Goal: Task Accomplishment & Management: Manage account settings

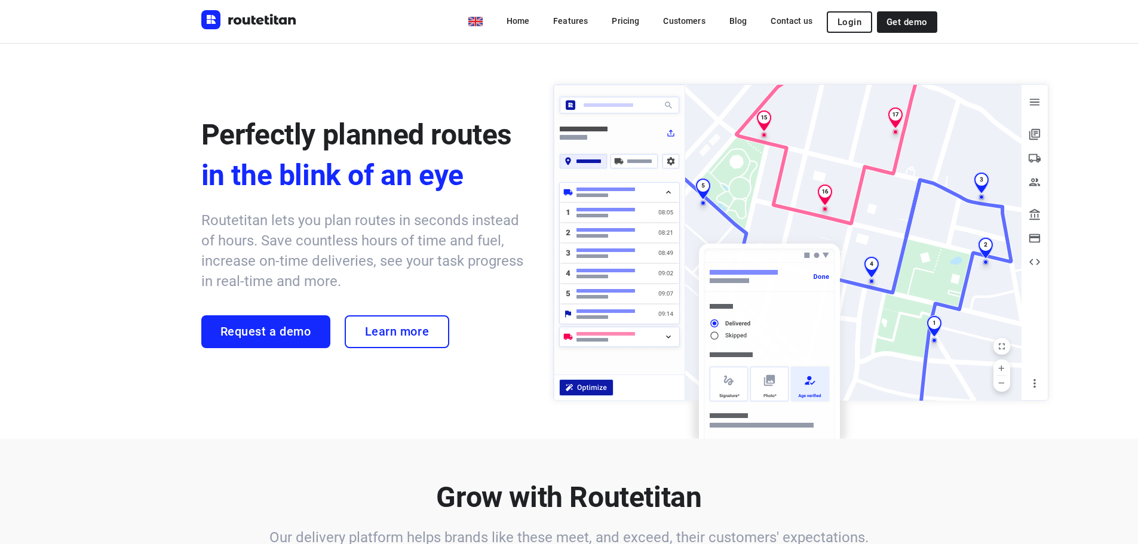
click at [849, 19] on span "Login" at bounding box center [850, 22] width 24 height 10
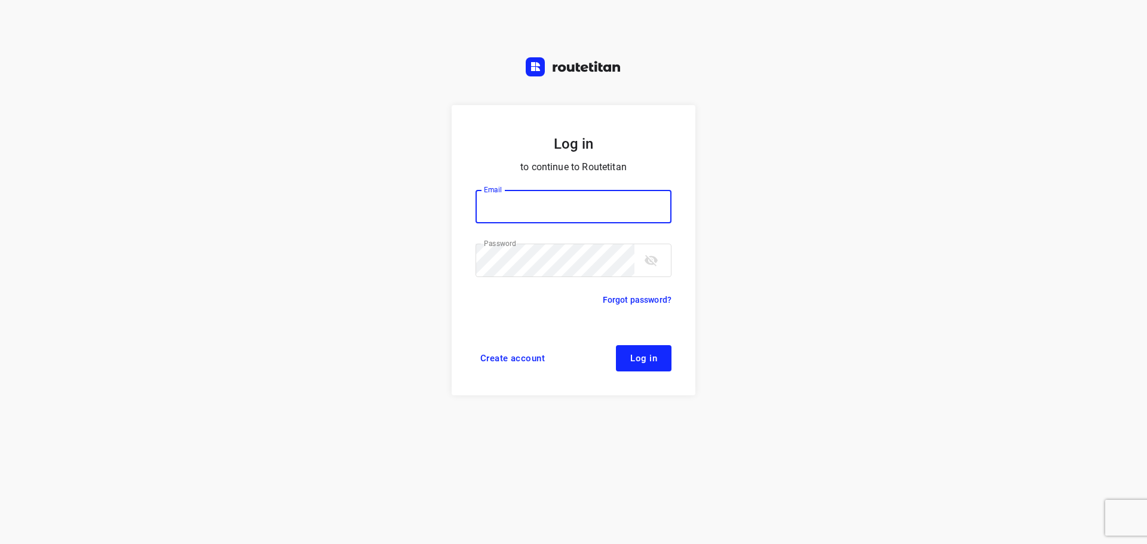
type input "[EMAIL_ADDRESS][DOMAIN_NAME]"
click at [628, 346] on button "Log in" at bounding box center [644, 358] width 56 height 26
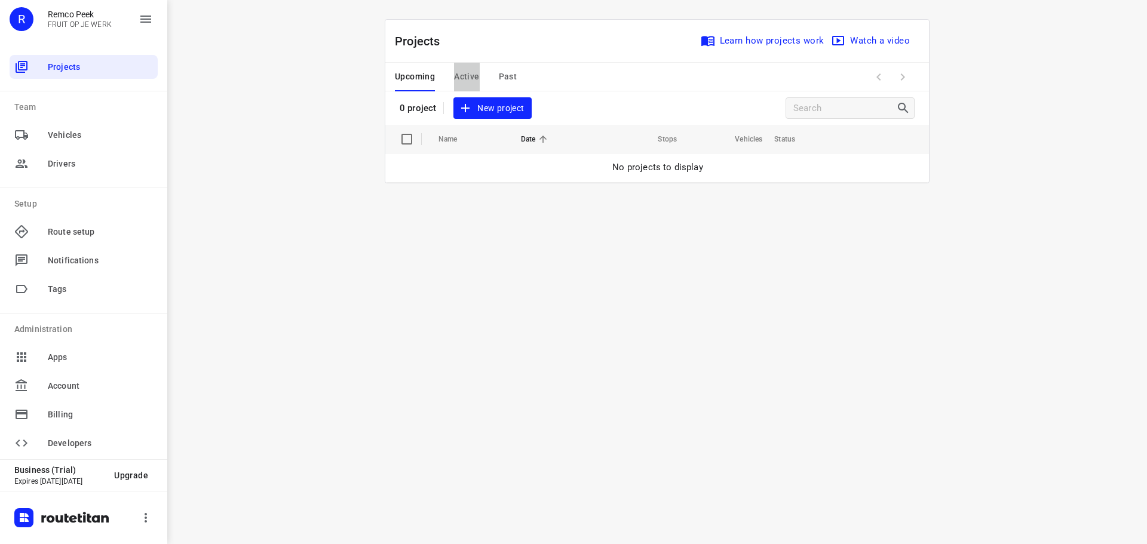
click at [471, 80] on span "Active" at bounding box center [466, 76] width 25 height 15
